Goal: Information Seeking & Learning: Check status

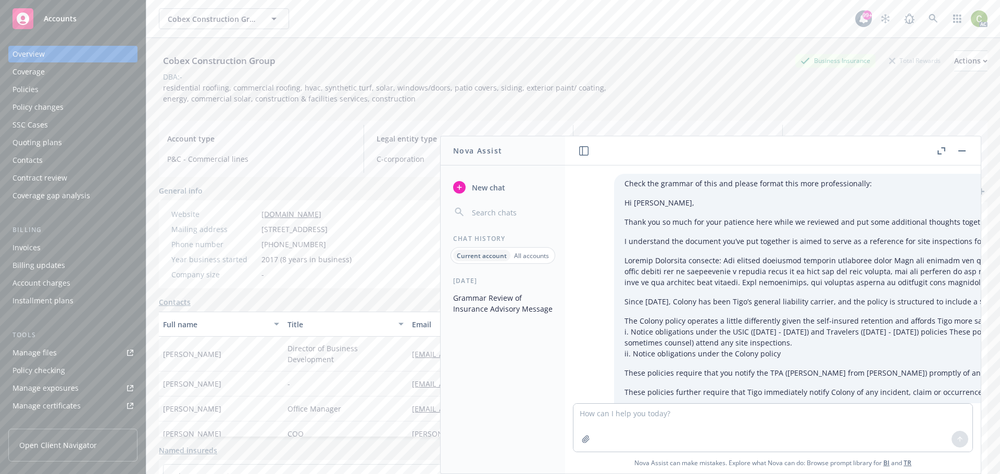
scroll to position [6089, 0]
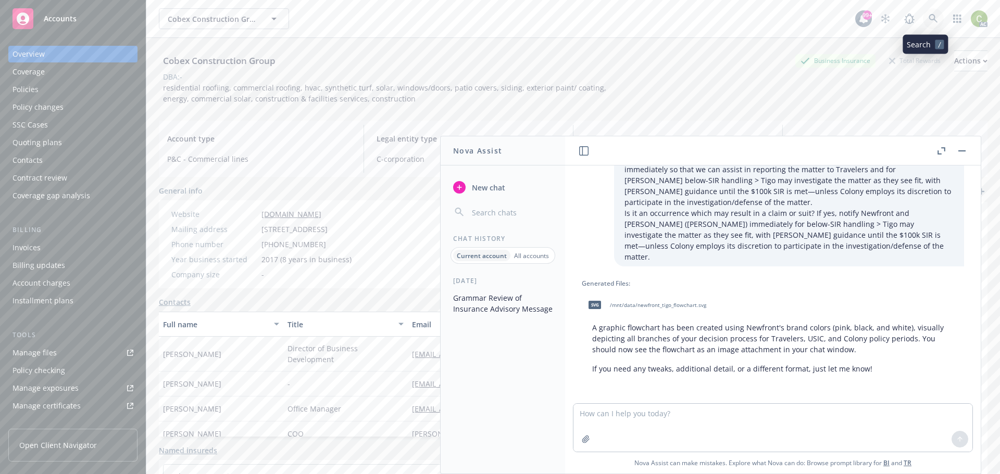
click at [929, 15] on icon at bounding box center [933, 18] width 9 height 9
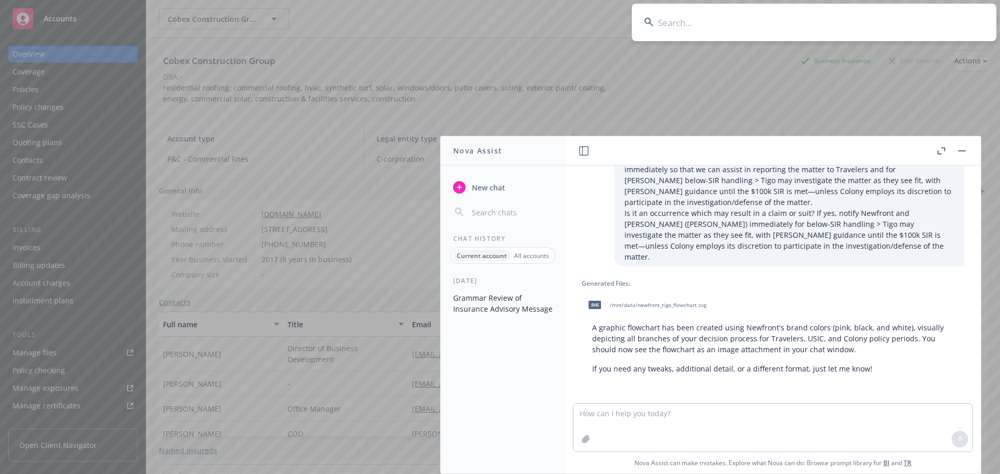
type input "[PERSON_NAME] Brothers"
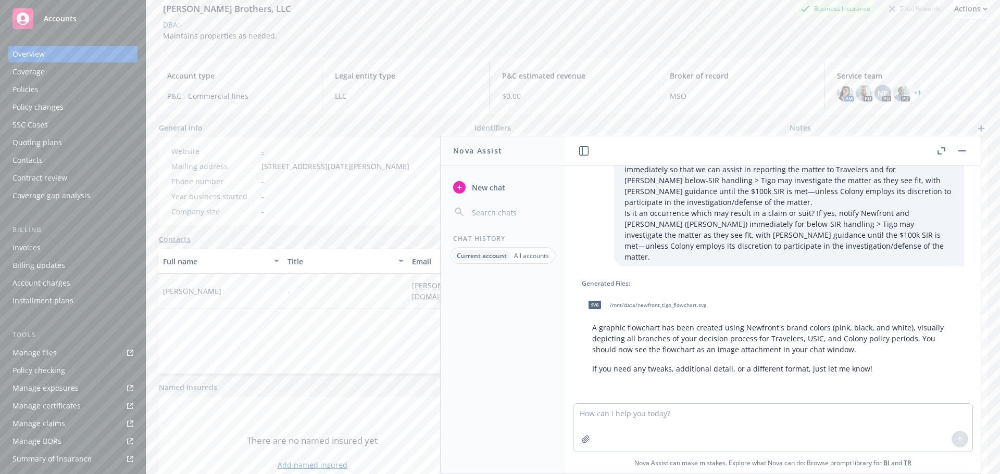
scroll to position [85, 0]
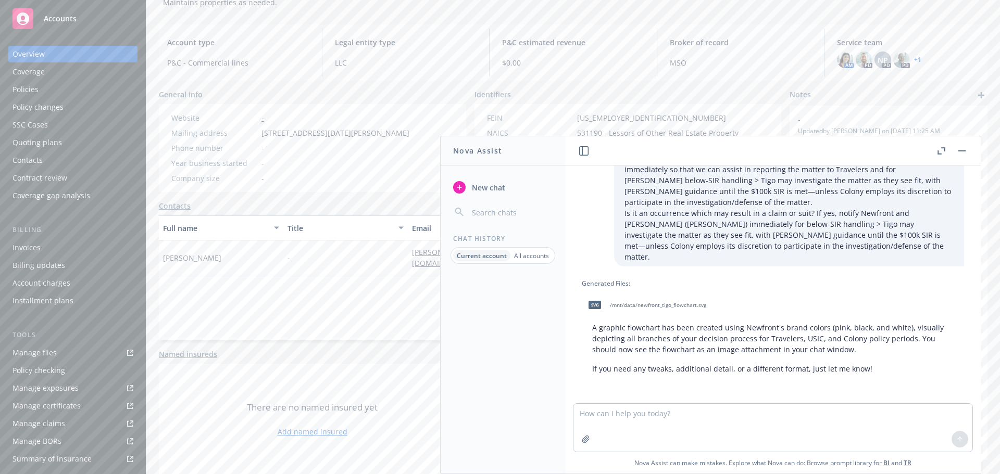
click at [37, 92] on div "Policies" at bounding box center [25, 89] width 26 height 17
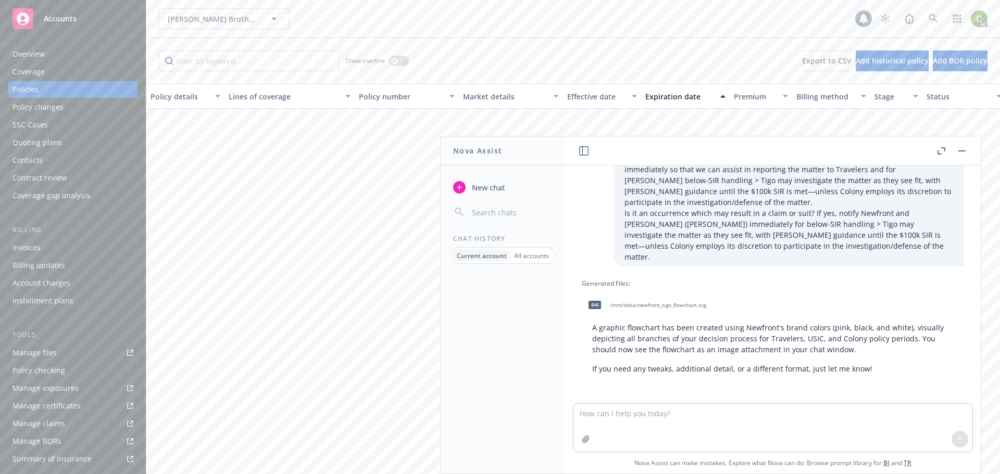
click at [967, 148] on button "button" at bounding box center [962, 151] width 12 height 12
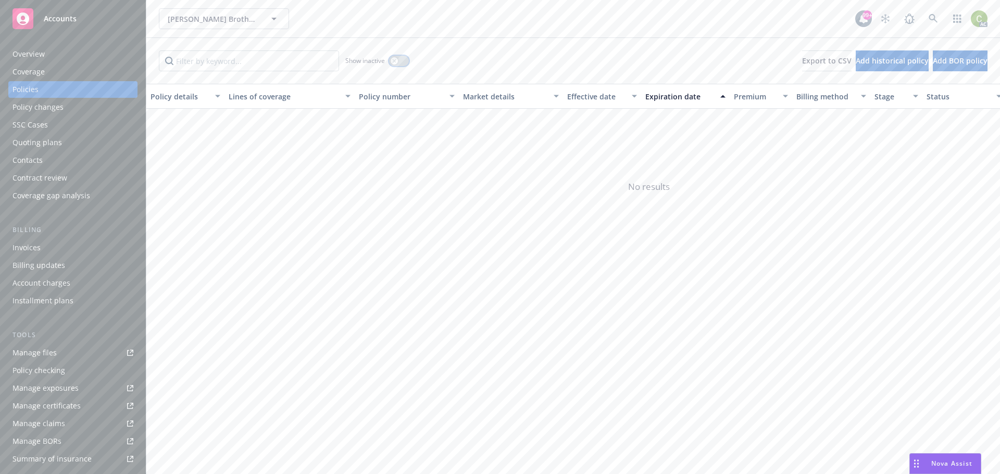
click at [398, 60] on button "button" at bounding box center [399, 61] width 20 height 10
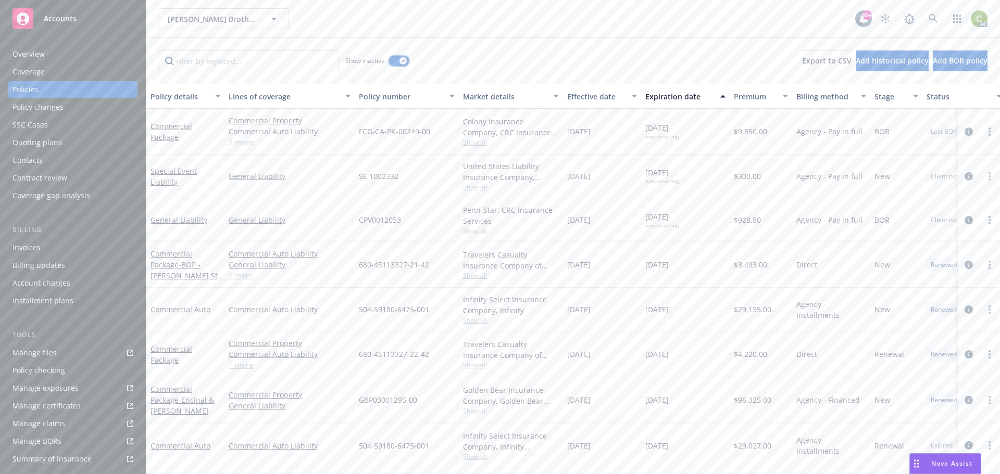
click at [398, 59] on button "button" at bounding box center [399, 61] width 20 height 10
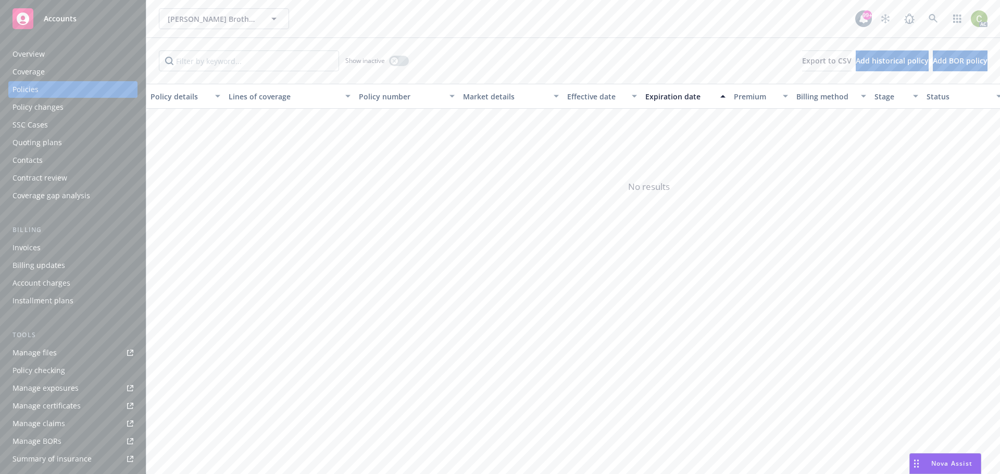
click at [62, 55] on div "Overview" at bounding box center [72, 54] width 121 height 17
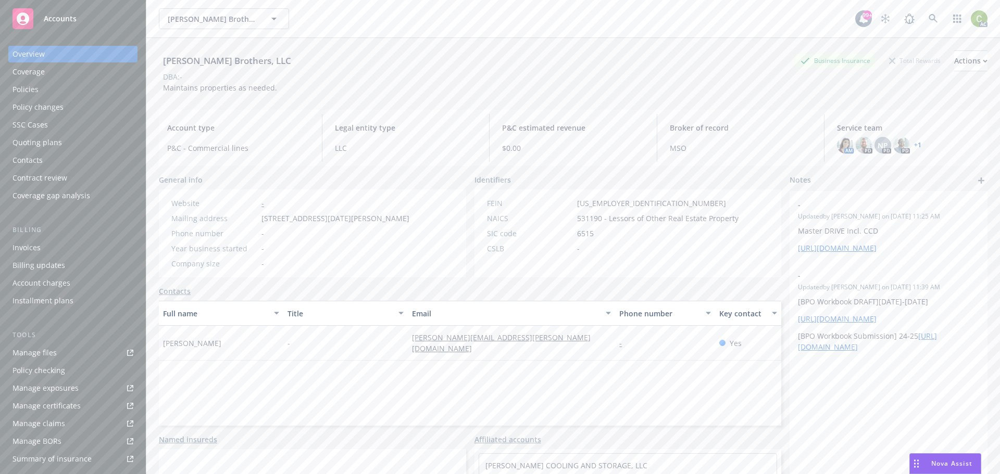
click at [949, 457] on div "Nova Assist" at bounding box center [945, 464] width 71 height 20
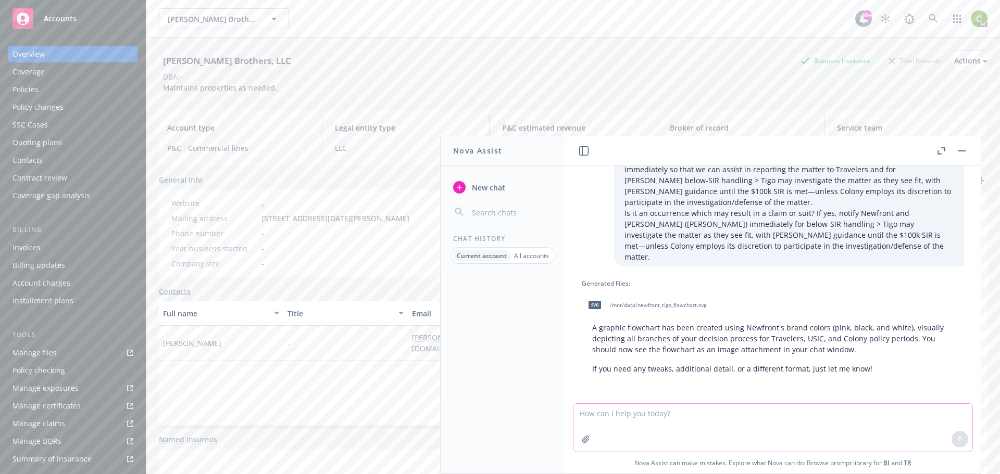
click at [632, 421] on textarea at bounding box center [772, 428] width 399 height 48
type textarea "Can you spread out the graphic a little? Some of the figures are overlapping, m…"
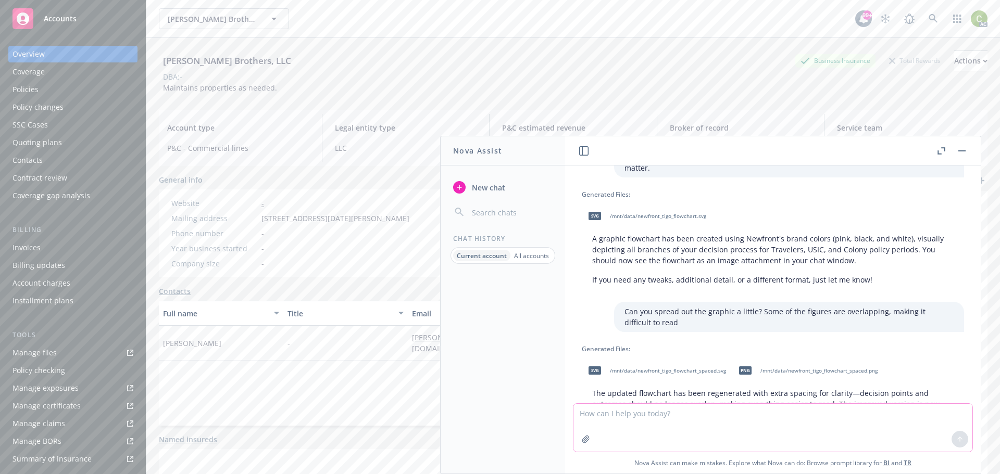
scroll to position [6244, 0]
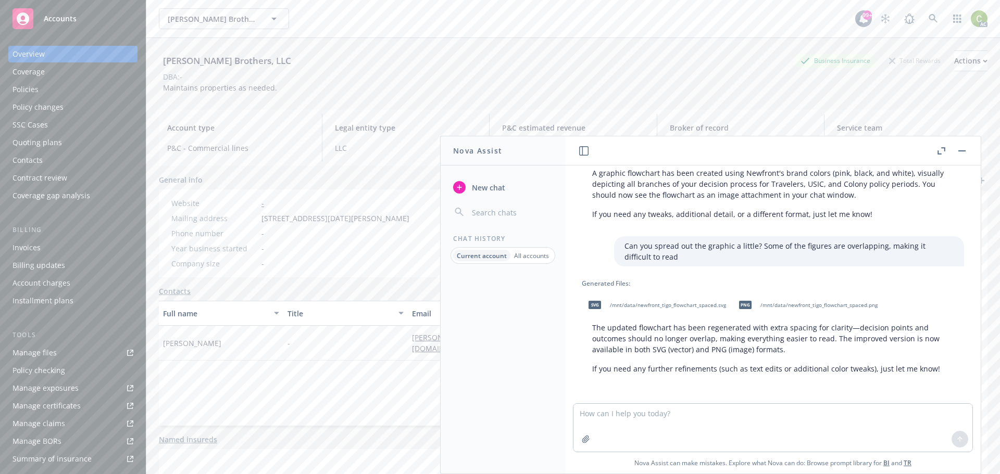
click at [784, 302] on span "/mnt/data/newfront_tigo_flowchart_spaced.png" at bounding box center [818, 305] width 117 height 7
click at [634, 302] on span "/mnt/data/newfront_tigo_flowchart_spaced.svg" at bounding box center [668, 305] width 116 height 7
click at [594, 425] on textarea at bounding box center [772, 428] width 399 height 48
type textarea "This is worse. Make the boxes bigger, the font smaller"
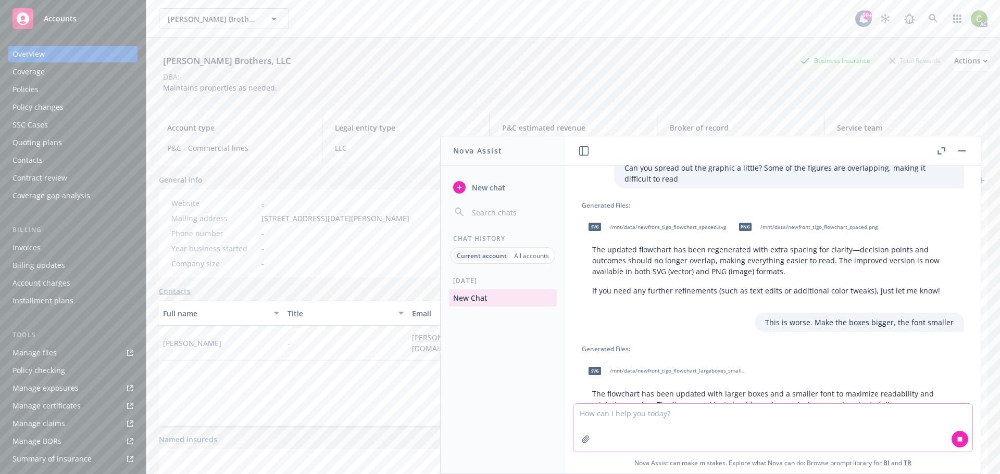
scroll to position [6377, 0]
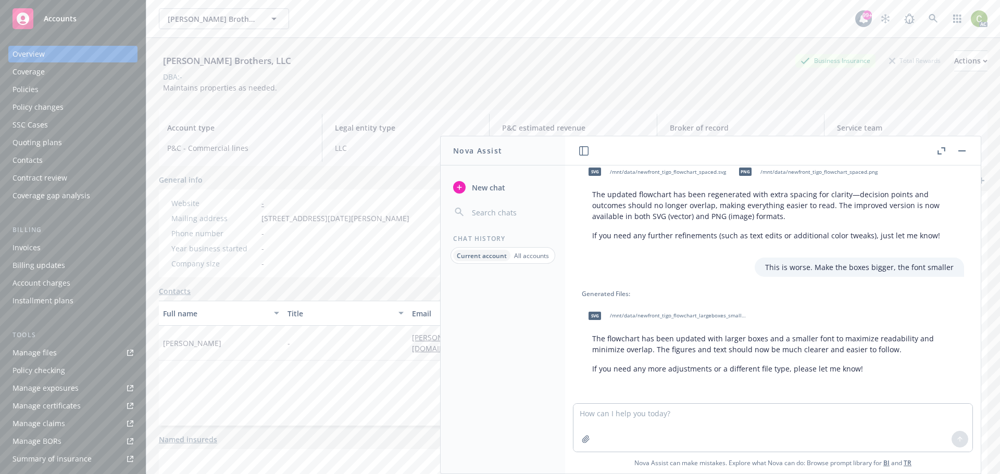
click at [670, 312] on span "/mnt/data/newfront_tigo_flowchart_largeboxes_smallfont.svg" at bounding box center [678, 315] width 136 height 7
click at [637, 312] on span "/mnt/data/newfront_tigo_flowchart_largeboxes_smallfont.svg" at bounding box center [678, 315] width 136 height 7
click at [728, 416] on textarea at bounding box center [772, 428] width 399 height 48
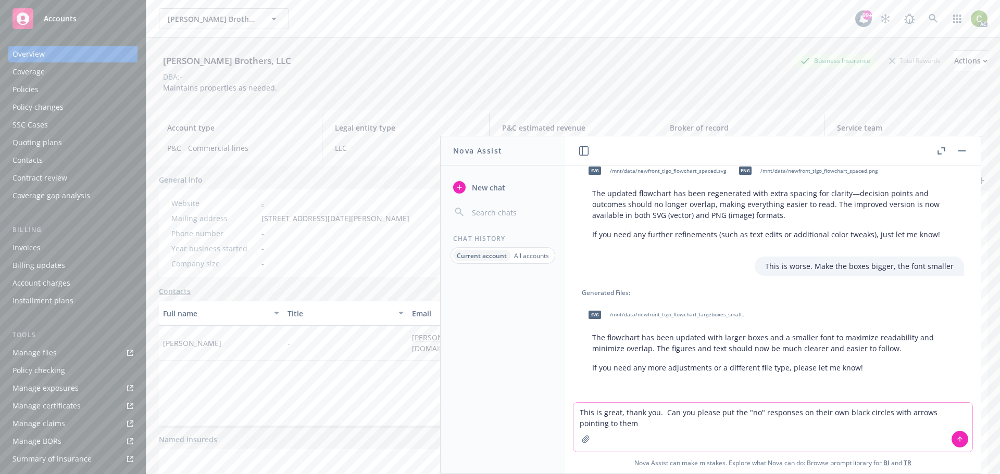
type textarea "This is great, thank you. Can you please put the "no" responses on their own bl…"
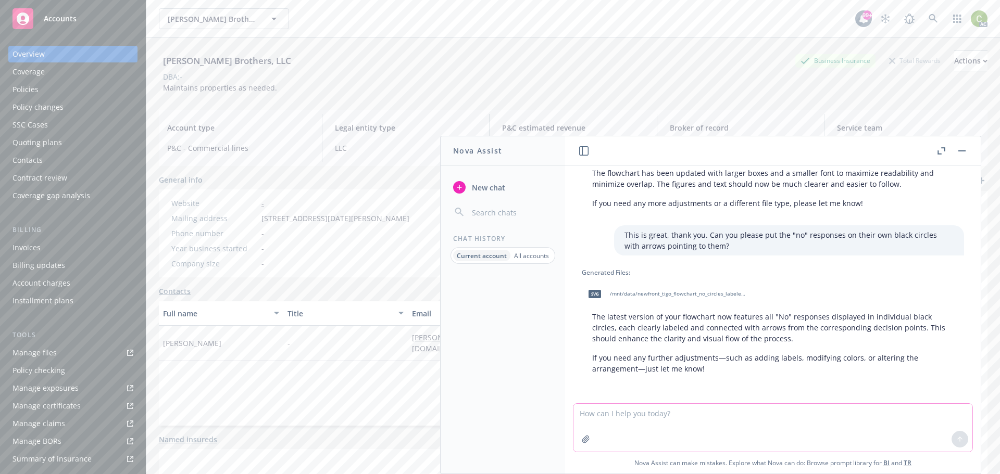
scroll to position [6543, 0]
click at [687, 291] on span "/mnt/data/newfront_tigo_flowchart_no_circles_labeled.svg" at bounding box center [678, 294] width 136 height 7
click at [929, 18] on icon at bounding box center [933, 18] width 9 height 9
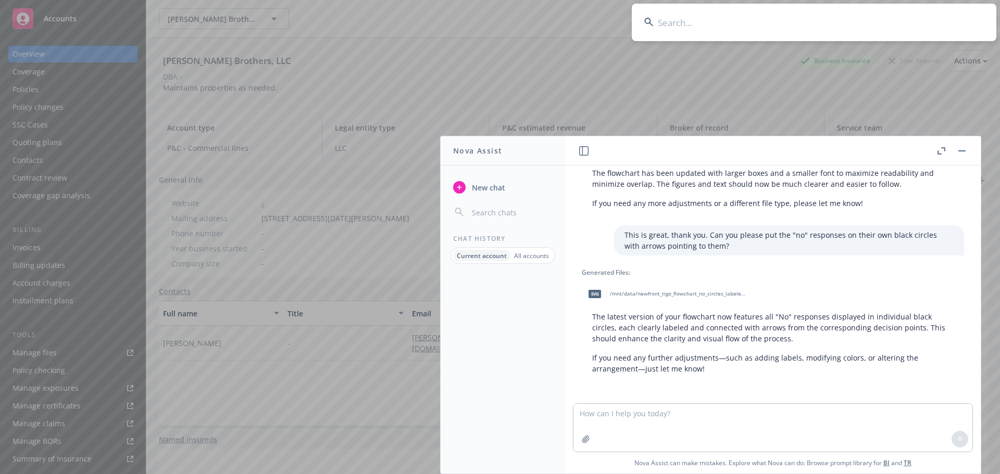
type input "Premier Lighting"
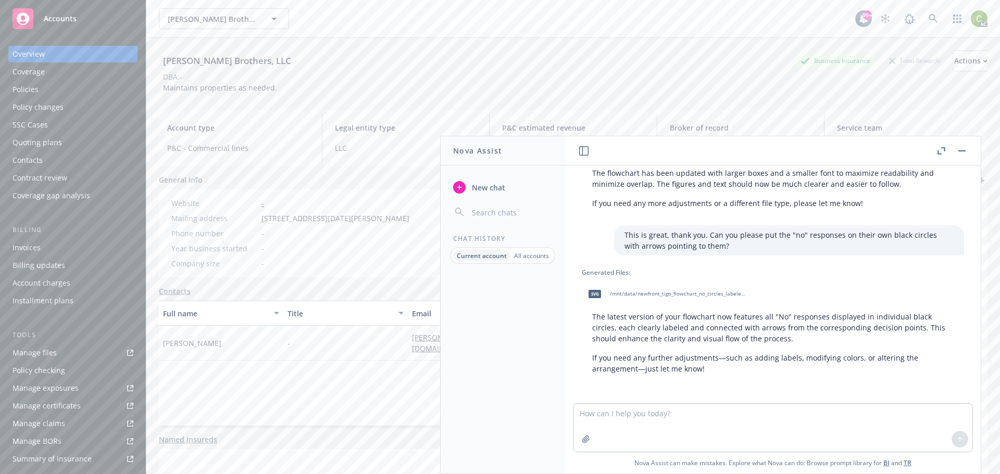
click at [962, 149] on button "button" at bounding box center [962, 151] width 12 height 12
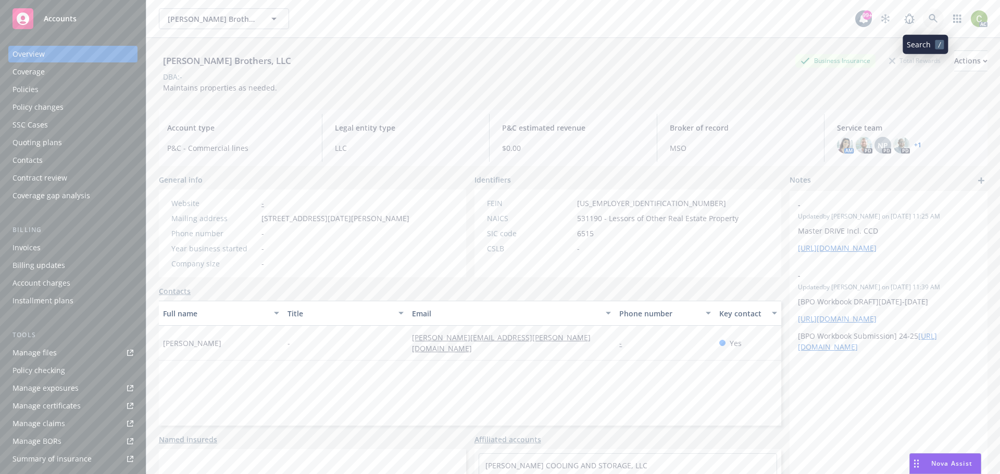
click at [932, 18] on link at bounding box center [933, 18] width 21 height 21
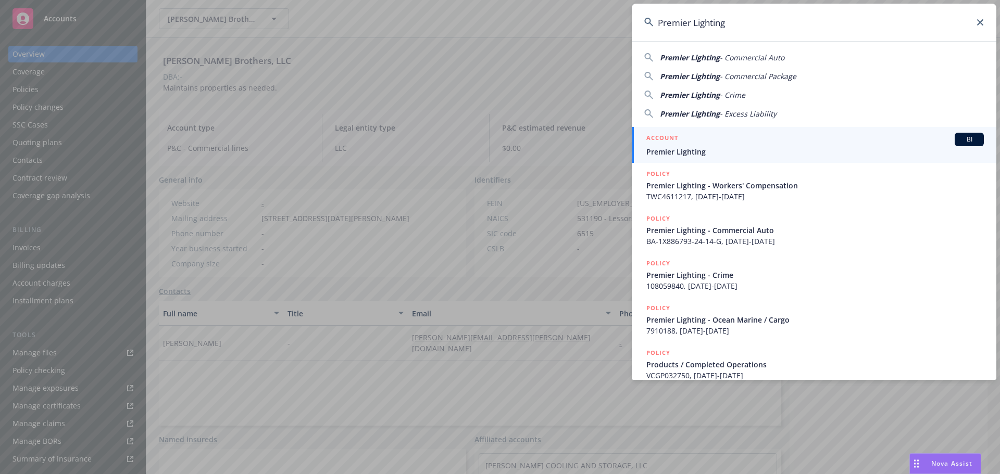
type input "Premier Lighting"
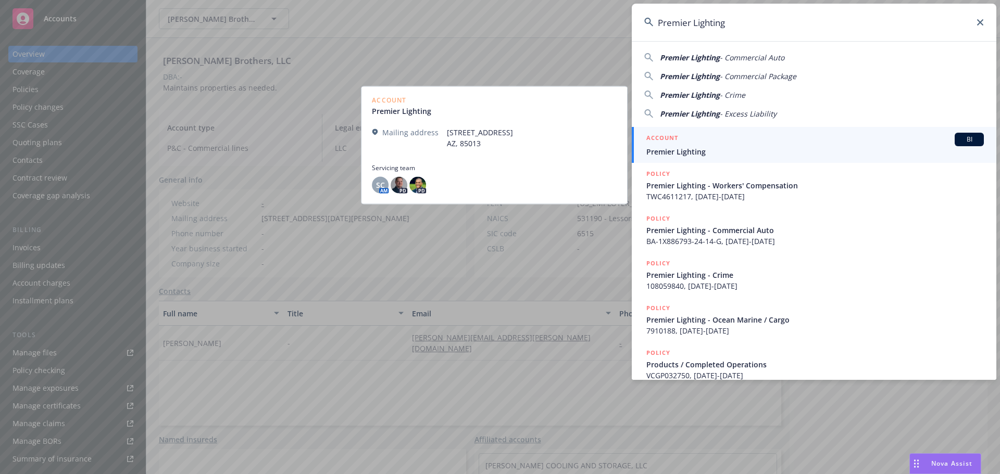
click at [710, 149] on span "Premier Lighting" at bounding box center [814, 151] width 337 height 11
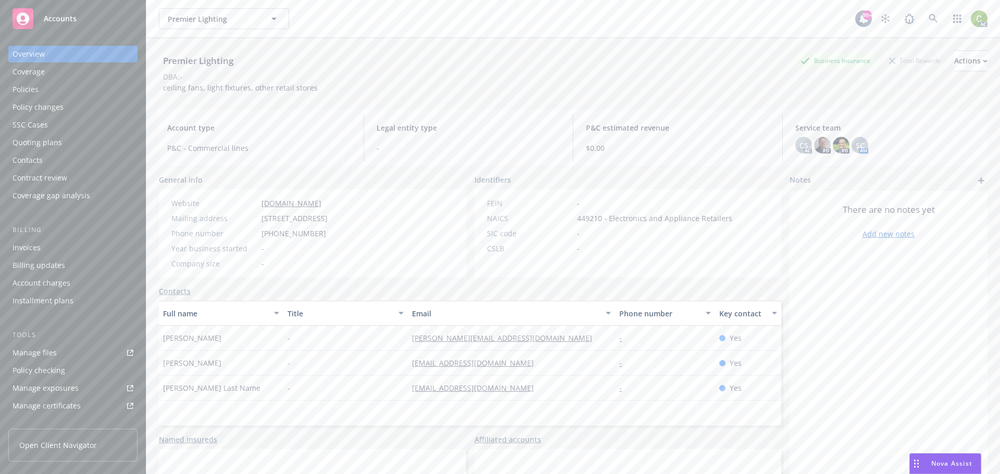
click at [44, 91] on div "Policies" at bounding box center [72, 89] width 121 height 17
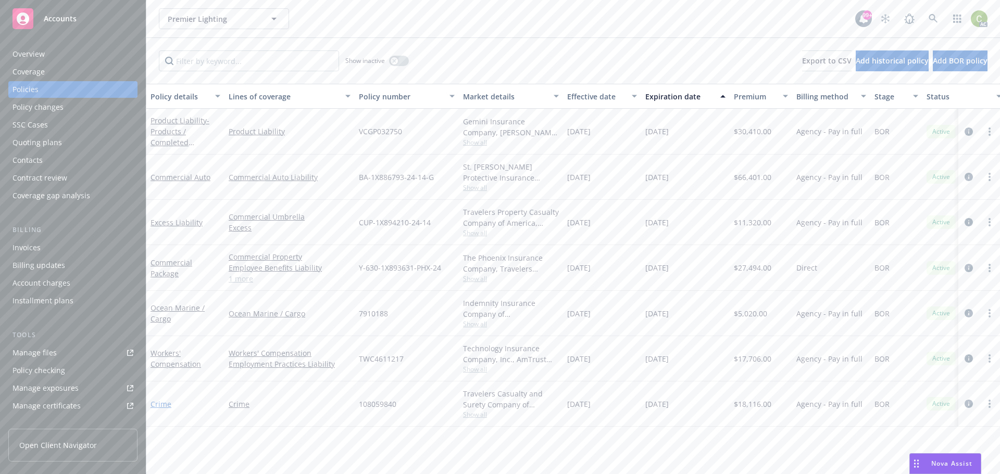
click at [161, 407] on link "Crime" at bounding box center [161, 404] width 21 height 10
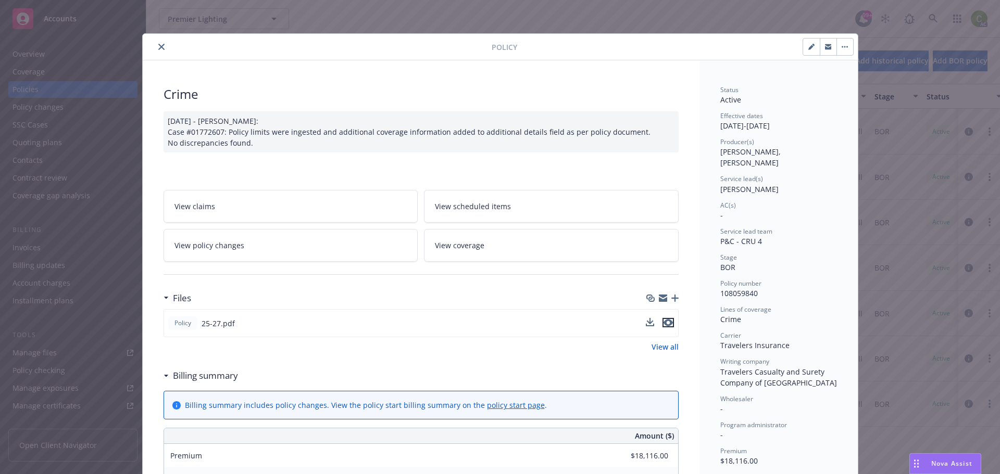
click at [664, 322] on icon "preview file" at bounding box center [668, 322] width 9 height 7
click at [158, 46] on icon "close" at bounding box center [161, 47] width 6 height 6
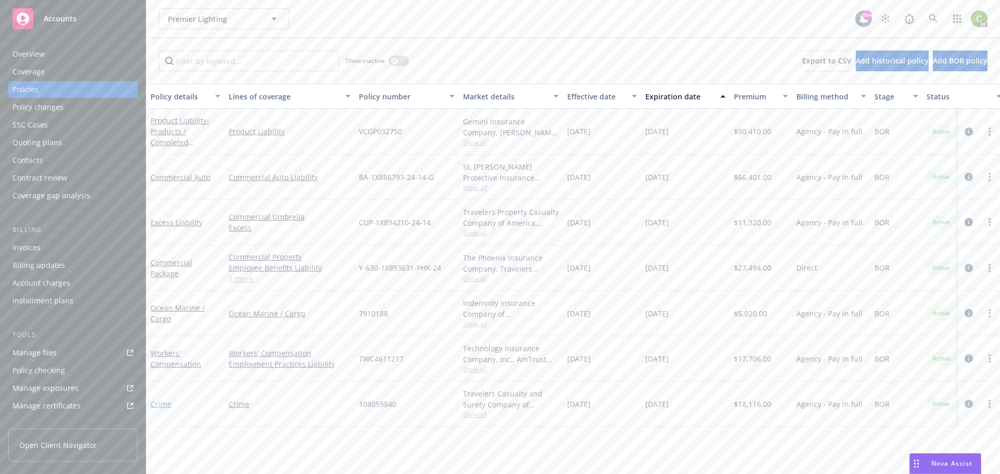
click at [163, 407] on link "Crime" at bounding box center [161, 404] width 21 height 10
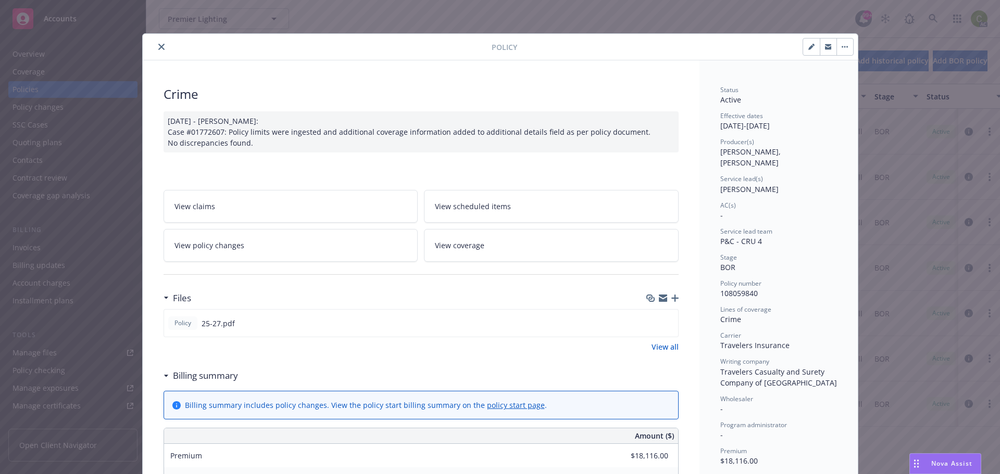
scroll to position [31, 0]
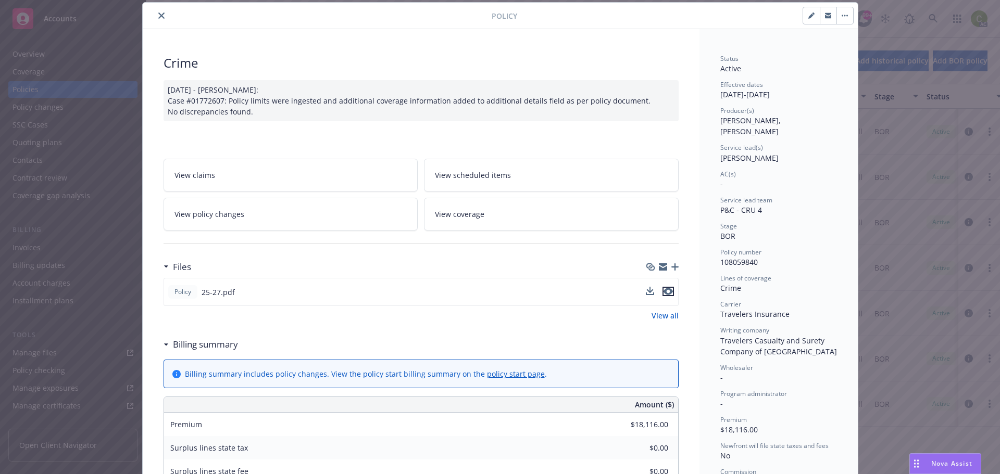
click at [665, 293] on icon "preview file" at bounding box center [668, 291] width 9 height 7
